Goal: Use online tool/utility: Utilize a website feature to perform a specific function

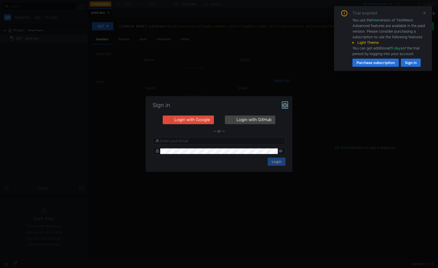
click at [284, 106] on icon "button" at bounding box center [284, 105] width 5 height 5
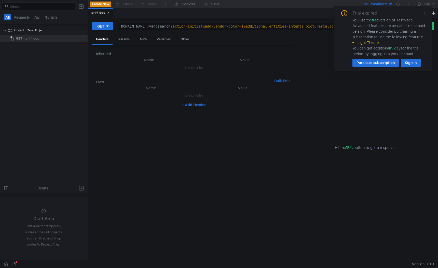
click at [424, 14] on icon at bounding box center [425, 13] width 4 height 4
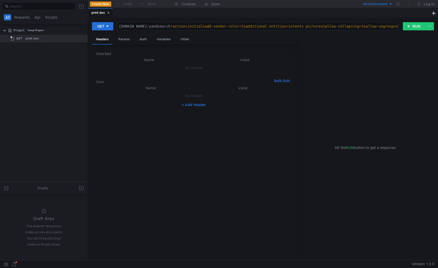
type textarea "[DOMAIN_NAME][URL][DOMAIN_NAME][TECHNICAL_ID]"
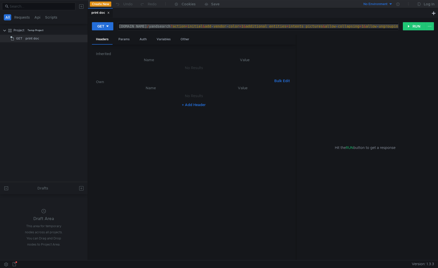
paste textarea "[URL][DOMAIN_NAME]"
type textarea "[URL][DOMAIN_NAME]"
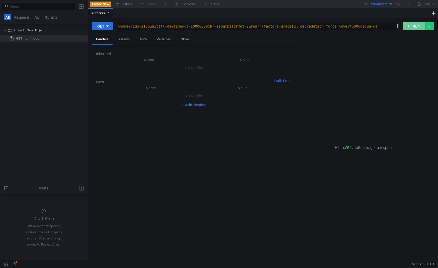
click at [406, 26] on button "RUN" at bounding box center [414, 26] width 23 height 8
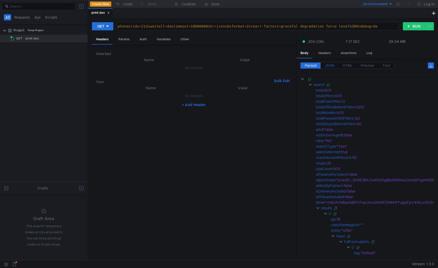
click at [331, 66] on span "JSON" at bounding box center [330, 65] width 10 height 5
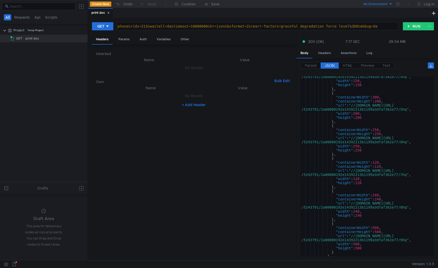
scroll to position [8, 0]
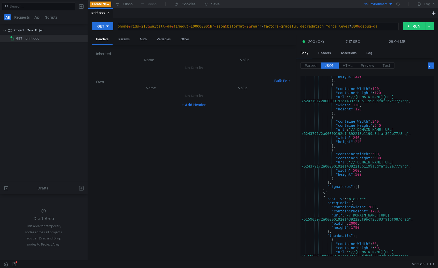
click at [332, 117] on div ""height" : 250 } , { "containerWidth" : 120 , "containerHeight" : 120 , "url" :…" at bounding box center [365, 168] width 131 height 188
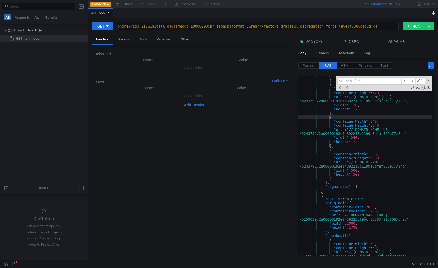
drag, startPoint x: 296, startPoint y: 104, endPoint x: 256, endPoint y: 110, distance: 40.1
click at [294, 110] on div at bounding box center [294, 148] width 1 height 226
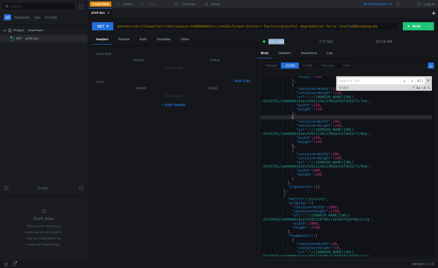
drag, startPoint x: 296, startPoint y: 40, endPoint x: 238, endPoint y: 180, distance: 151.2
click at [238, 180] on as-split "Headers Params Auth Variables Other Inherited Name Value No Results Own Bulk Ed…" at bounding box center [263, 148] width 342 height 226
type textarea ""width": 240,"
click at [357, 138] on div ""height" : 250 } , { "containerWidth" : 120 , "containerHeight" : 120 , "url" :…" at bounding box center [346, 168] width 171 height 188
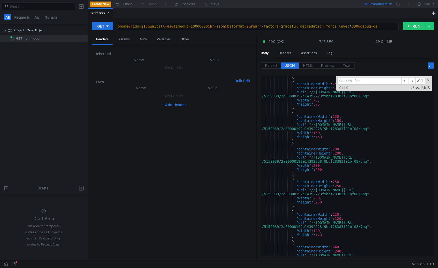
scroll to position [10, 0]
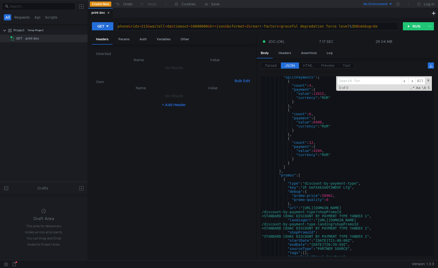
click at [378, 79] on input at bounding box center [369, 80] width 64 height 7
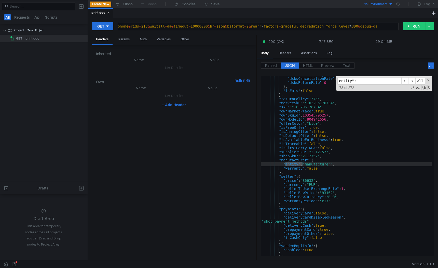
scroll to position [170, 0]
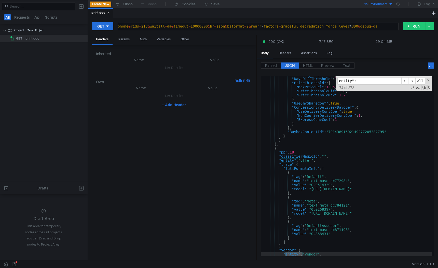
drag, startPoint x: 362, startPoint y: 81, endPoint x: 325, endPoint y: 83, distance: 36.5
click at [325, 83] on div ""CashOnlyShopCoef" : 1 , "DaysDiffThreshold" : 13 , "PriceThreshold" : { "MaxPr…" at bounding box center [346, 166] width 171 height 180
click at [349, 79] on input "entity":" at bounding box center [369, 80] width 64 height 7
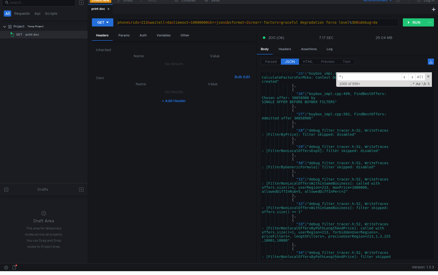
scroll to position [0, 0]
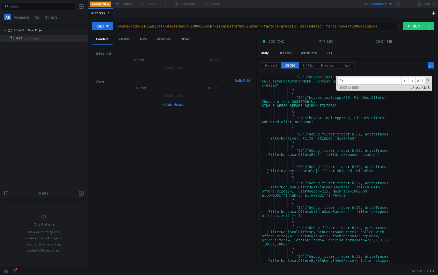
click at [349, 81] on input "":" at bounding box center [369, 80] width 64 height 7
type input """
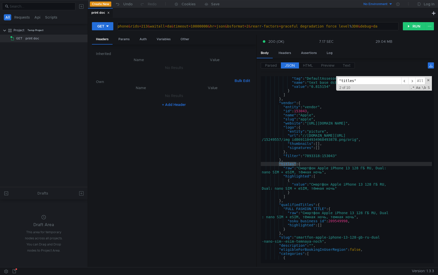
scroll to position [108, 0]
click at [207, 27] on div "http:// [DOMAIN_NAME] / yandsearch ? client = report - integration - tests & pl…" at bounding box center [163, 30] width 470 height 12
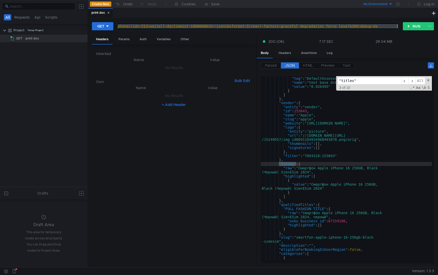
click at [369, 80] on input ""titles"" at bounding box center [369, 80] width 64 height 7
drag, startPoint x: 365, startPoint y: 81, endPoint x: 335, endPoint y: 81, distance: 29.8
click at [335, 81] on div "{ "tag" : "DefaultAssesor" , "name" : "text_base_dc871198" , "value" : "0.92649…" at bounding box center [346, 169] width 171 height 187
type input """
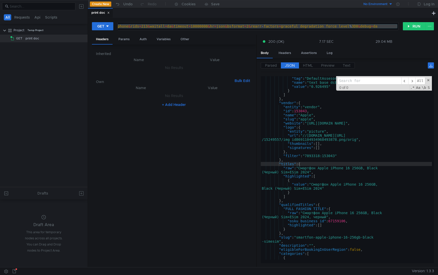
paste input "primeResponse"
click at [363, 79] on input "primeResponse" at bounding box center [369, 80] width 64 height 7
paste input "searchResult"
click at [357, 82] on input "searchResult" at bounding box center [369, 80] width 64 height 7
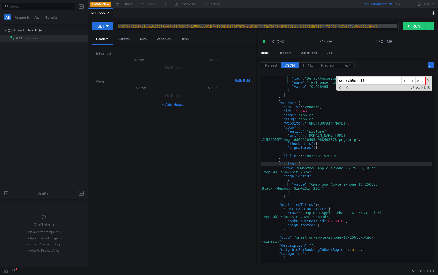
click at [357, 82] on input "searchResult" at bounding box center [369, 80] width 64 height 7
paste input "visibleEntities"
type input "visibleEntities"
type textarea ""logo": {"
click at [340, 128] on div "{ "tag" : "DefaultAssesor" , "name" : "text_base_dc871198" , "value" : "0.92649…" at bounding box center [346, 166] width 171 height 188
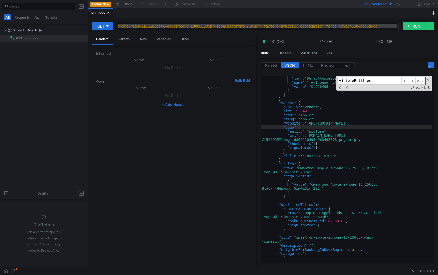
paste input "productRating"
type input "productRating"
click at [412, 81] on span "​" at bounding box center [411, 80] width 7 height 7
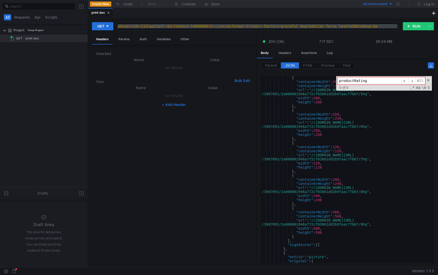
scroll to position [111, 0]
click at [267, 64] on span "Parsed" at bounding box center [271, 65] width 12 height 5
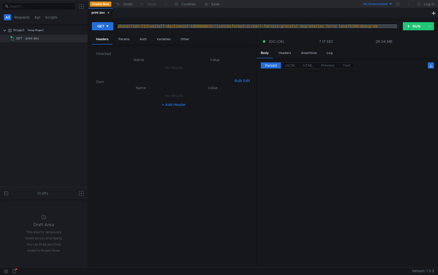
scroll to position [0, 0]
click at [267, 152] on cdk-virtual-scroll-viewport "{} search {} total : 605 totalOffers : 605 totalFreeOffers : 0 totalOffersBefor…" at bounding box center [347, 169] width 173 height 187
click at [289, 66] on span "JSON" at bounding box center [290, 65] width 10 height 5
